Goal: Task Accomplishment & Management: Use online tool/utility

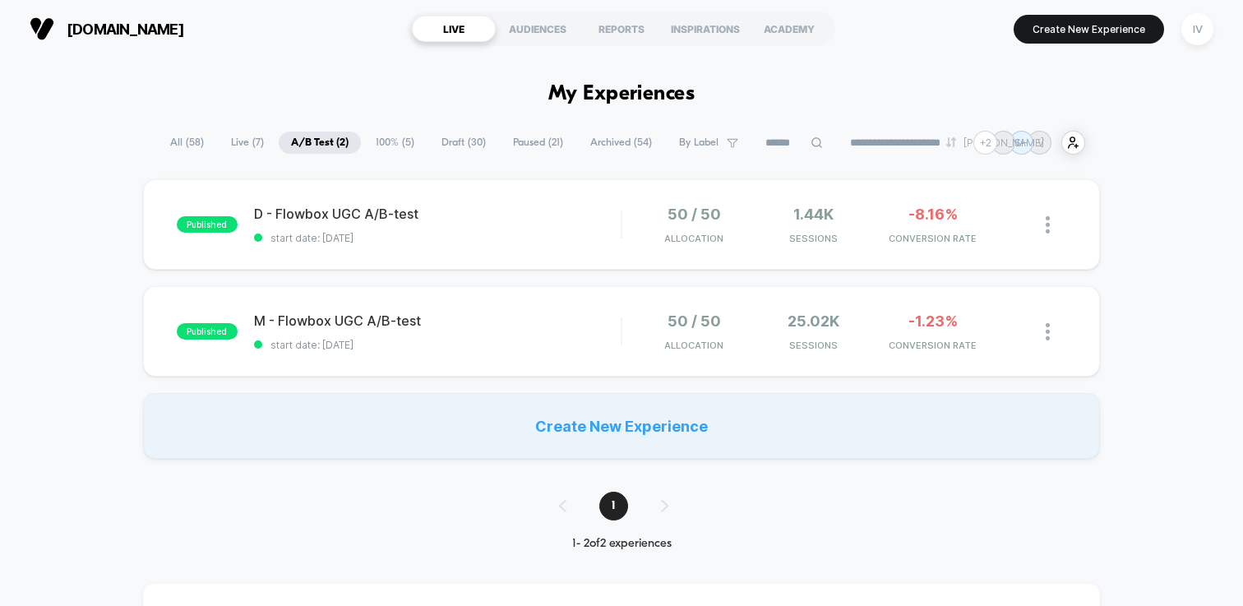
click at [402, 145] on span "100% ( 5 )" at bounding box center [394, 143] width 63 height 22
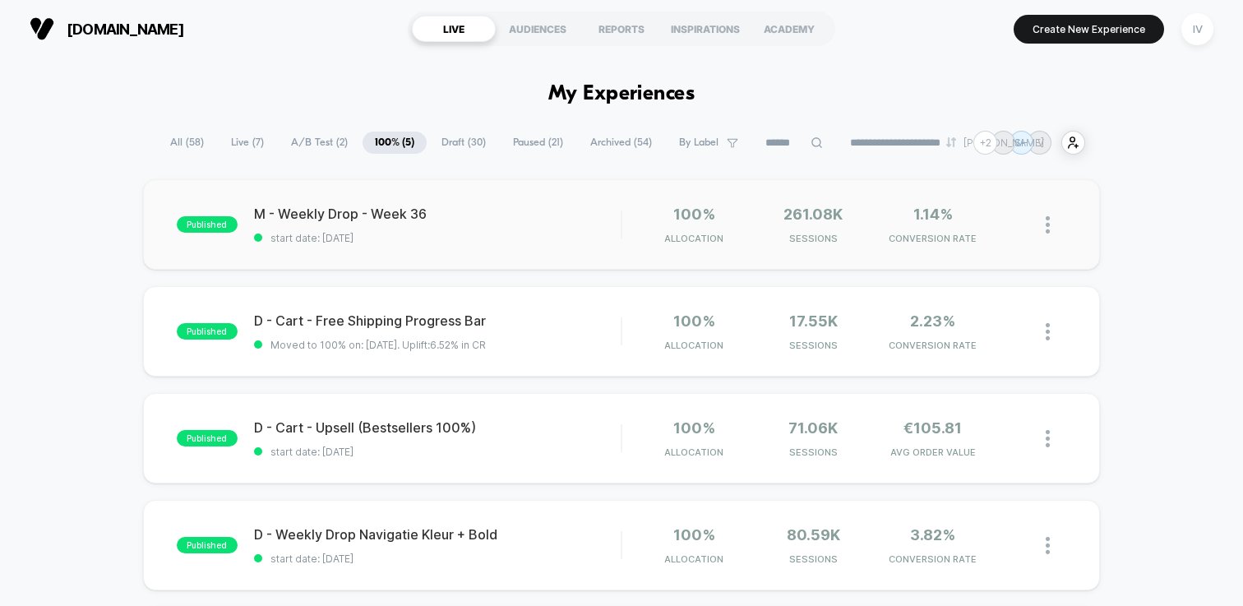
click at [1048, 220] on img at bounding box center [1047, 224] width 4 height 17
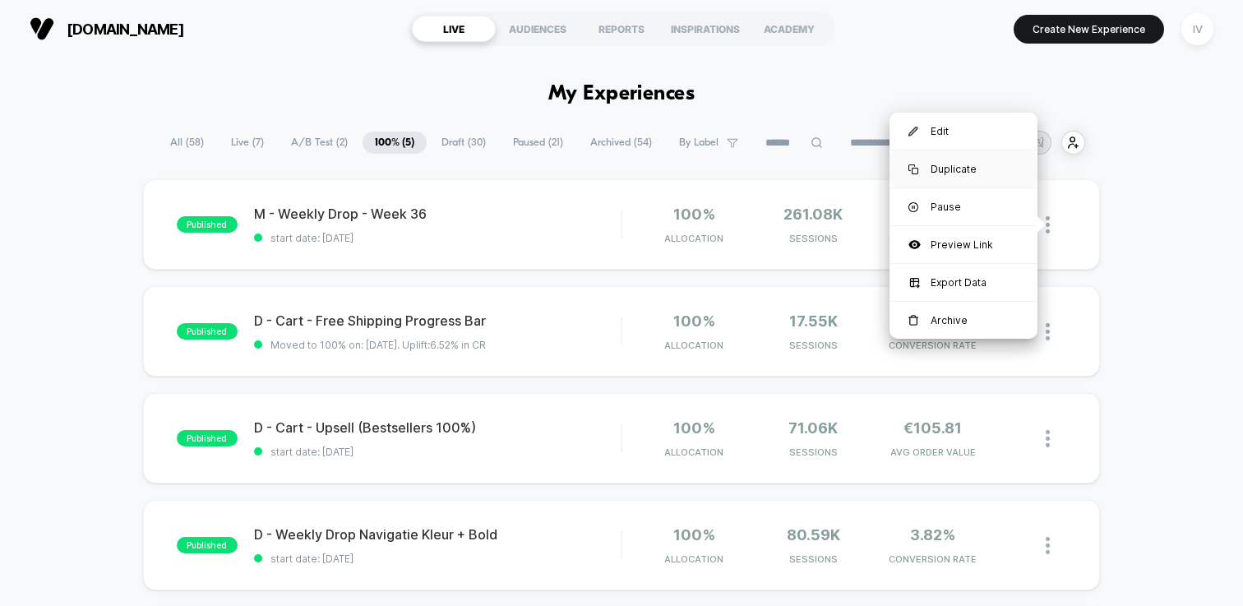
click at [960, 169] on div "Duplicate" at bounding box center [963, 168] width 148 height 37
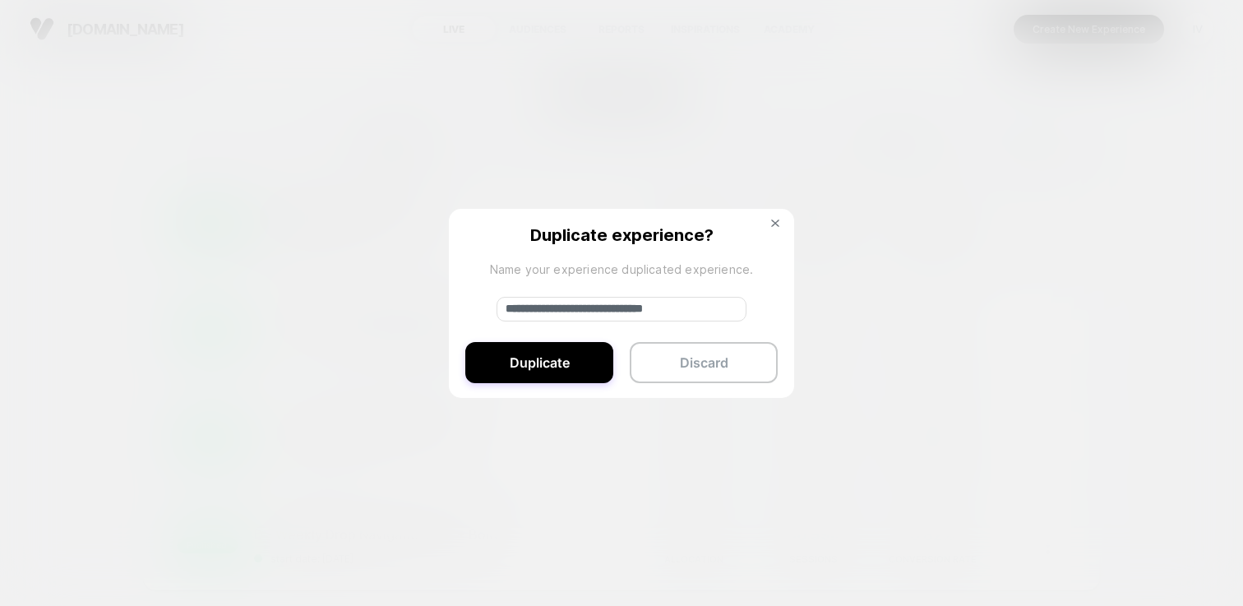
drag, startPoint x: 561, startPoint y: 305, endPoint x: 436, endPoint y: 296, distance: 125.3
click at [1045, 244] on div "**********" at bounding box center [1055, 224] width 21 height 39
click at [712, 302] on input "**********" at bounding box center [621, 309] width 250 height 25
type input "**********"
click at [563, 358] on button "Duplicate" at bounding box center [539, 362] width 148 height 41
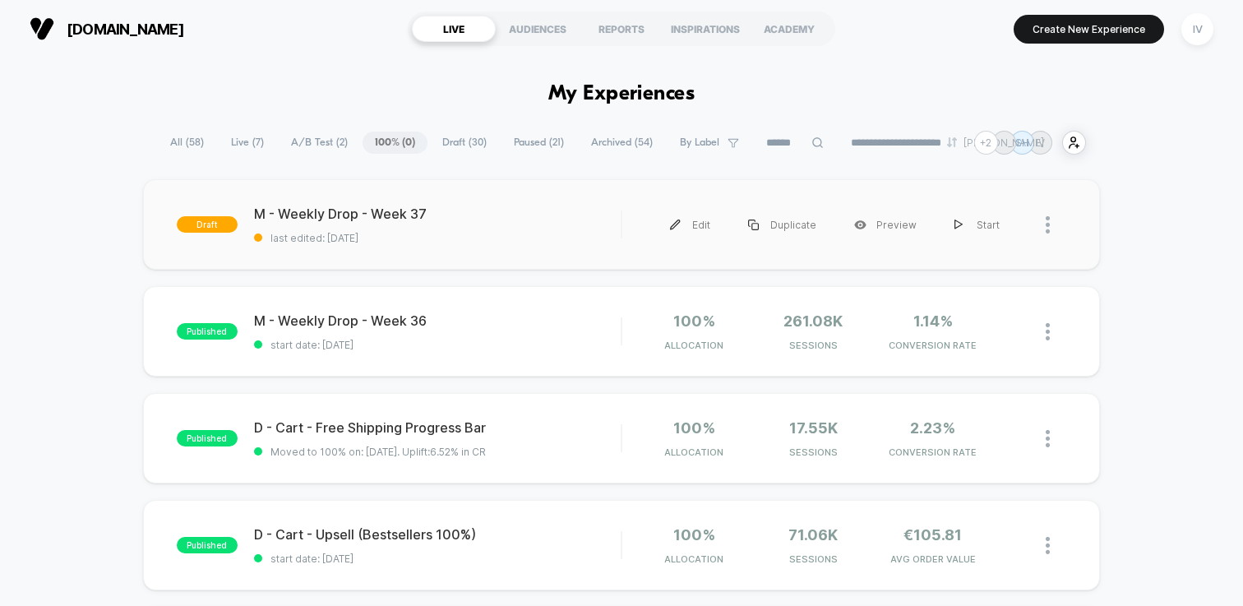
click at [518, 238] on span "last edited: 11-9-2025" at bounding box center [437, 238] width 367 height 12
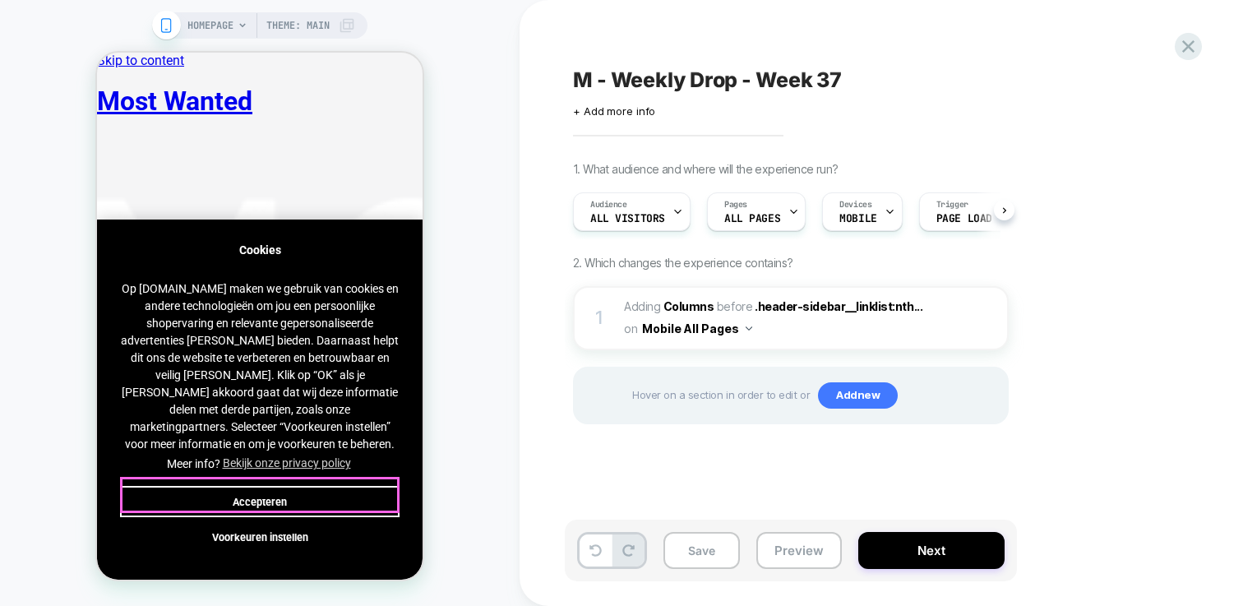
click at [284, 492] on button "Accepteren" at bounding box center [259, 501] width 279 height 31
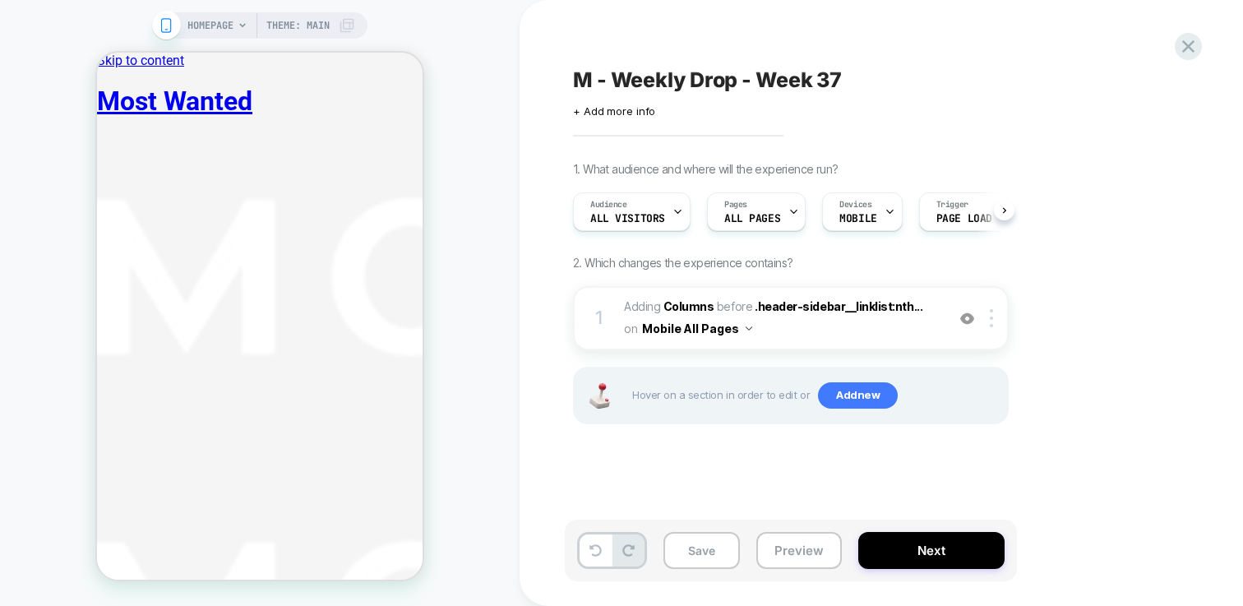
scroll to position [0, 1]
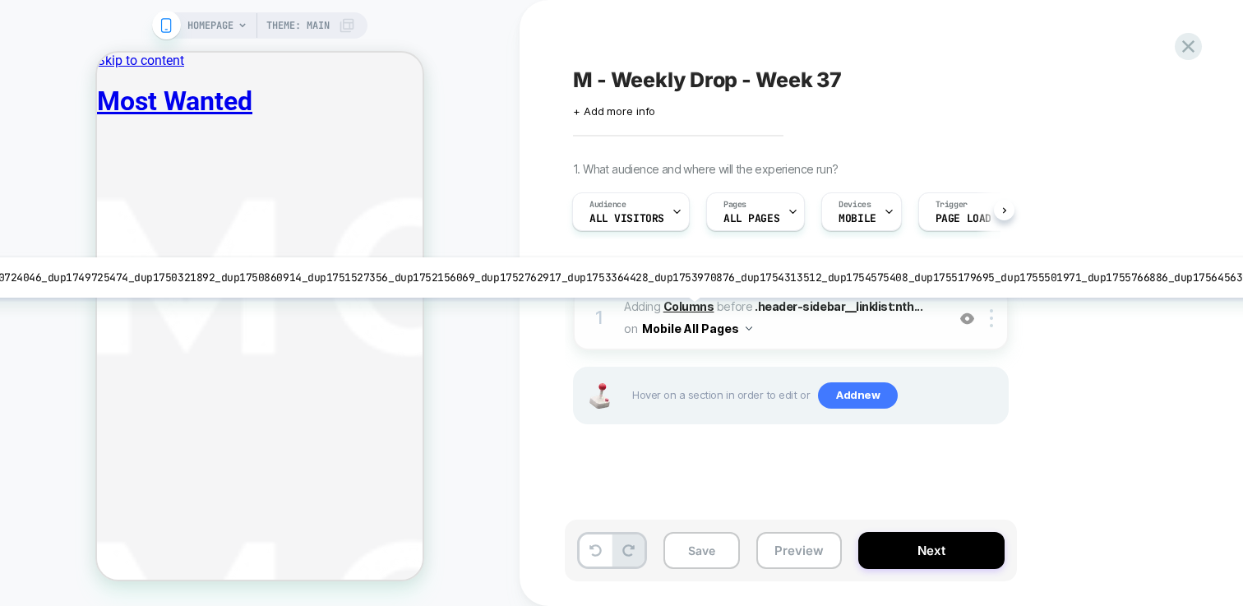
click at [672, 310] on b "Columns" at bounding box center [688, 306] width 51 height 14
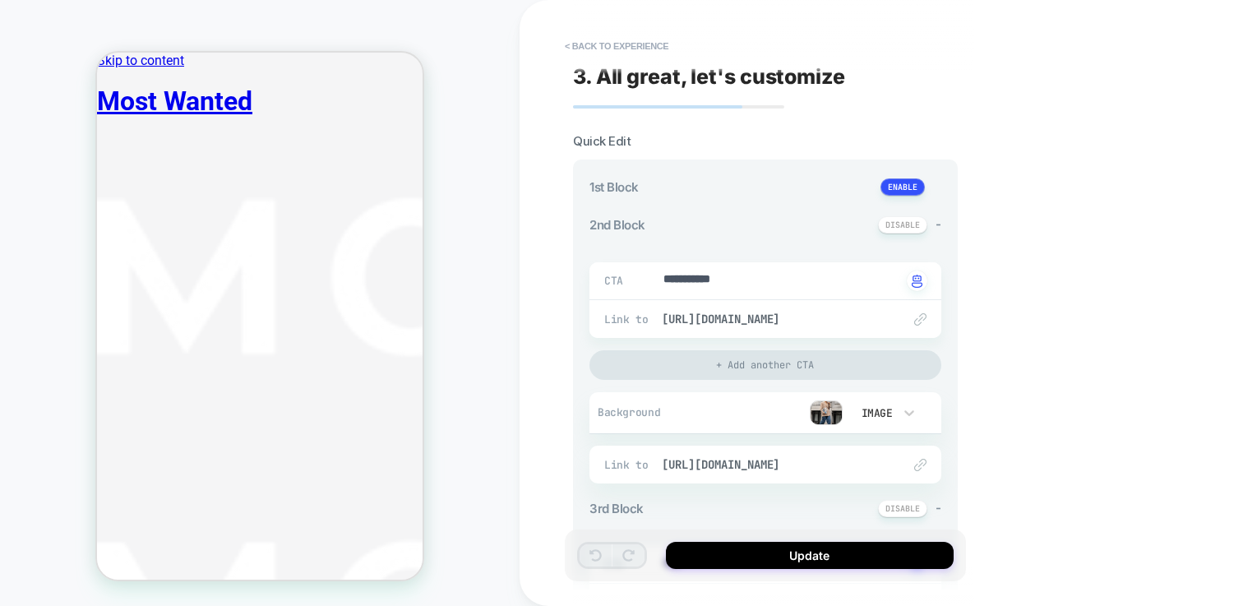
scroll to position [3, 0]
click at [817, 419] on img at bounding box center [826, 411] width 33 height 25
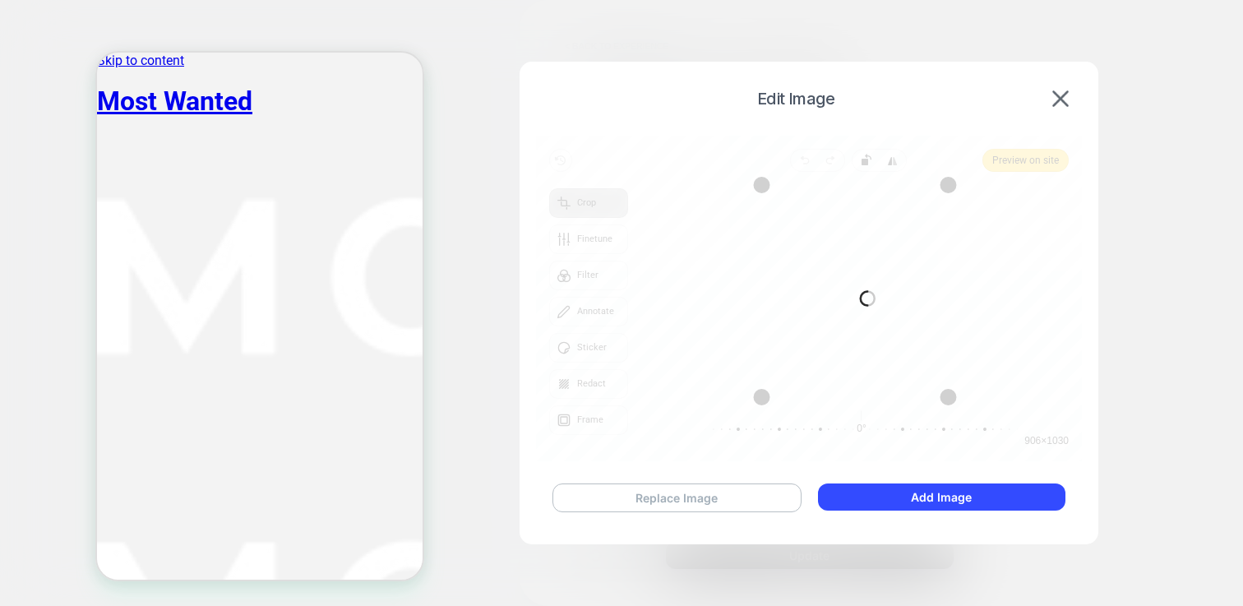
click at [695, 490] on button "Replace Image" at bounding box center [676, 497] width 249 height 29
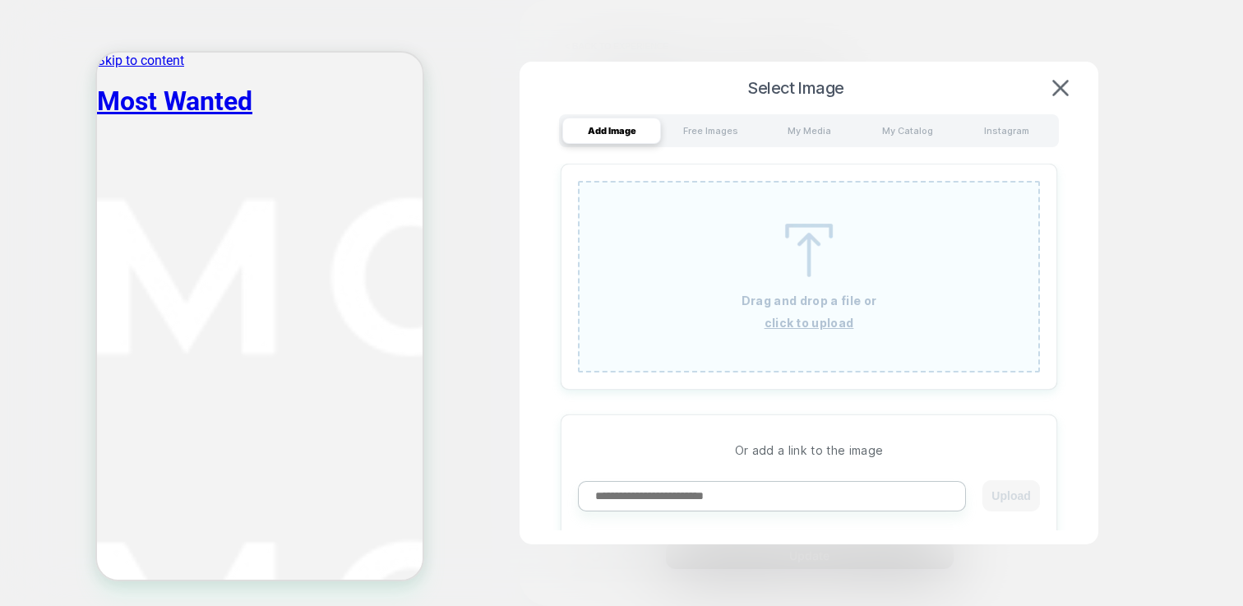
click at [885, 283] on div "Drag and drop a file or click to upload" at bounding box center [809, 277] width 462 height 192
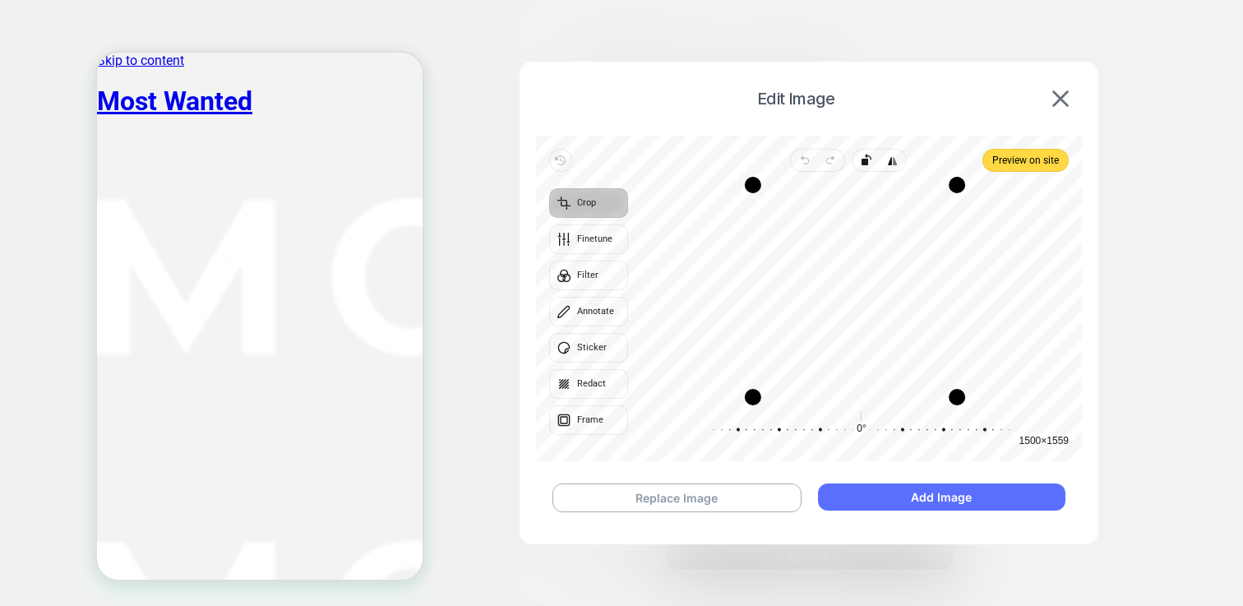
click at [932, 507] on button "Add Image" at bounding box center [941, 496] width 247 height 27
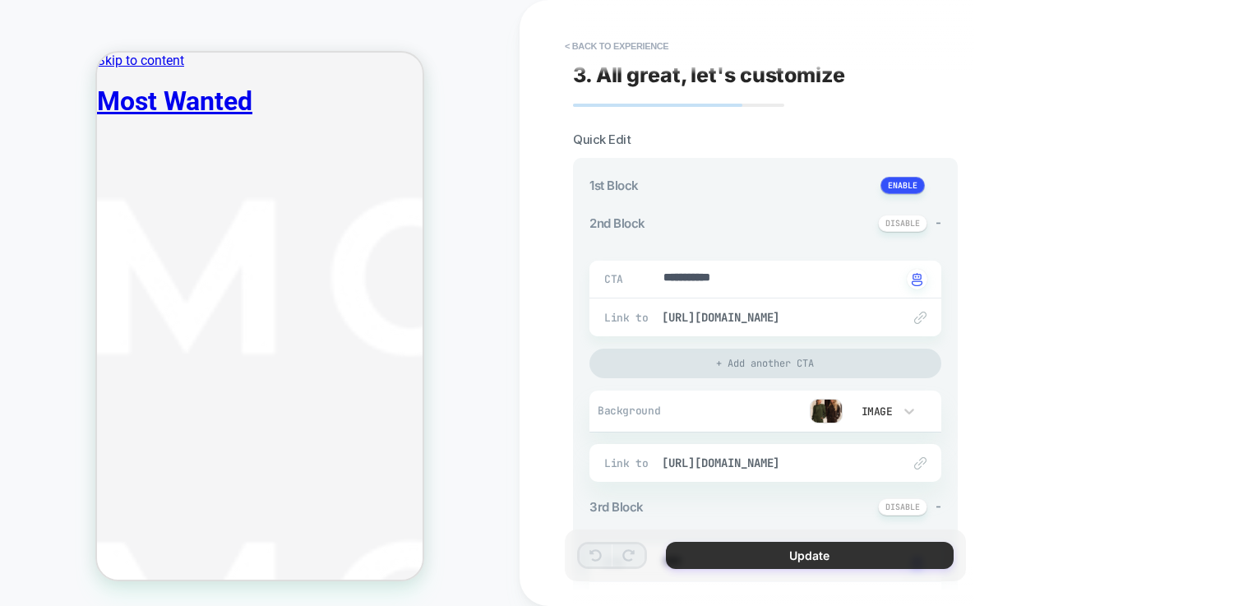
click at [715, 546] on button "Update" at bounding box center [810, 555] width 288 height 27
type textarea "*"
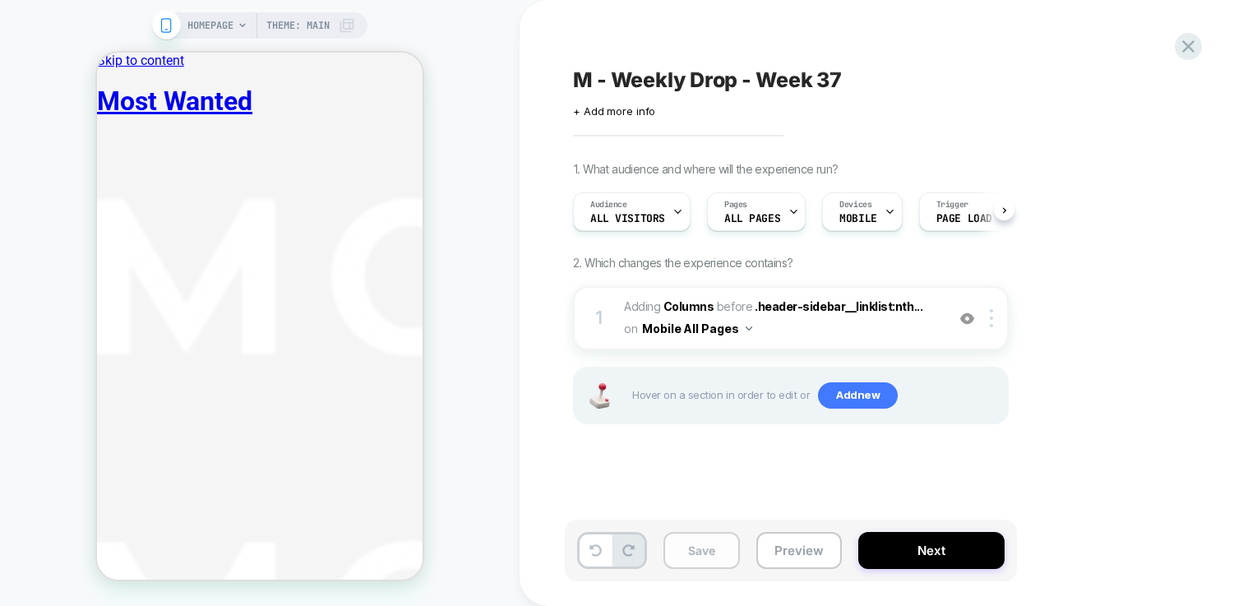
click at [712, 543] on button "Save" at bounding box center [701, 550] width 76 height 37
click at [1184, 51] on icon at bounding box center [1188, 46] width 12 height 12
